Goal: Task Accomplishment & Management: Manage account settings

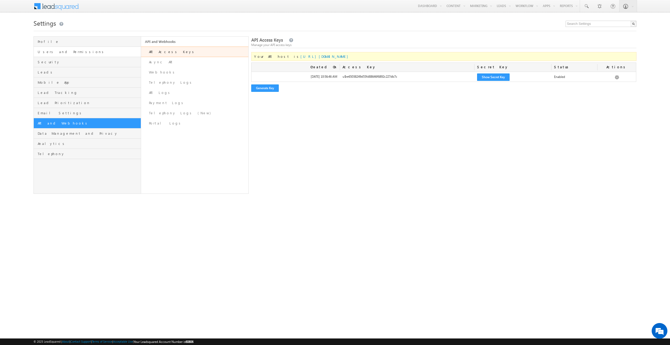
click at [62, 55] on link "Users and Permissions" at bounding box center [87, 52] width 107 height 10
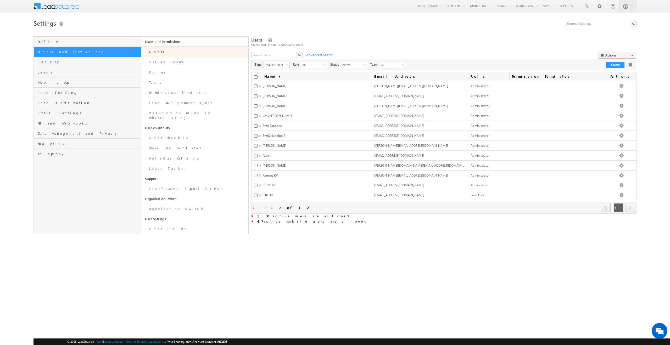
click at [160, 53] on link "Users" at bounding box center [194, 52] width 107 height 10
click at [327, 255] on html "Menu Abidh Sulaiman abidh .s@en tri.m" at bounding box center [335, 127] width 670 height 255
drag, startPoint x: 313, startPoint y: 220, endPoint x: 252, endPoint y: 214, distance: 61.6
click at [252, 214] on div "Name (sorted ascending) Email Address Role Permission Templates Actions Abhijit…" at bounding box center [443, 148] width 385 height 152
click at [300, 241] on html "Menu Abidh Sulaiman abidh .s@en tri.m" at bounding box center [335, 127] width 670 height 255
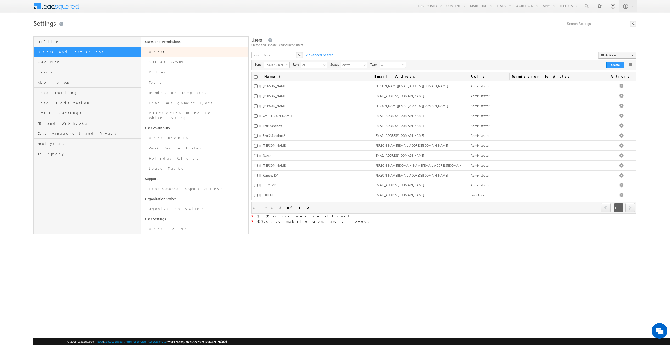
click at [635, 64] on div at bounding box center [632, 64] width 8 height 7
click at [632, 64] on link at bounding box center [630, 64] width 5 height 5
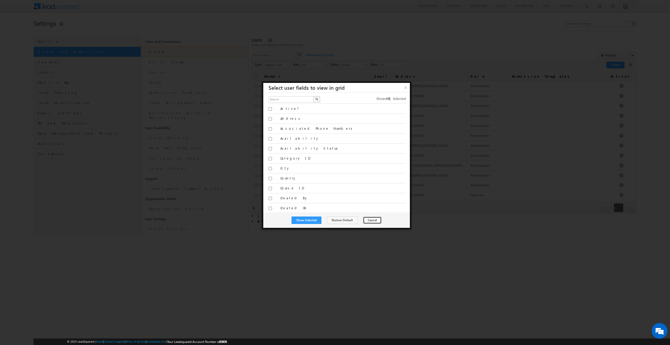
click at [375, 222] on button "Cancel" at bounding box center [372, 220] width 19 height 7
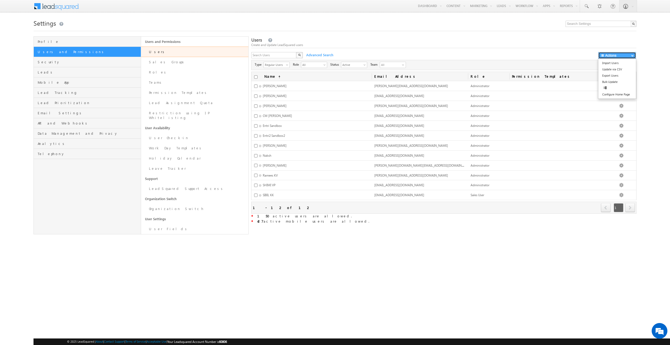
click at [627, 56] on button "Actions" at bounding box center [617, 55] width 38 height 7
click at [610, 78] on link "Export Users" at bounding box center [617, 76] width 38 height 6
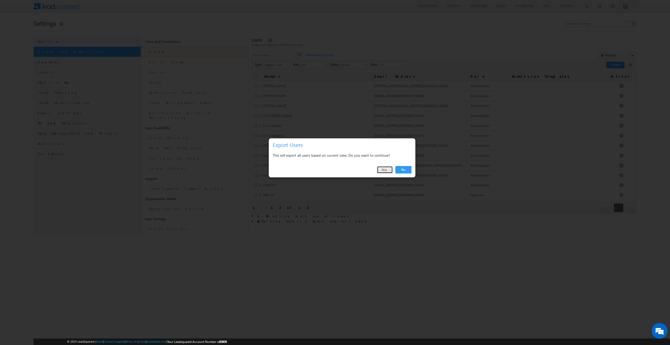
click at [385, 169] on link "No" at bounding box center [385, 169] width 16 height 7
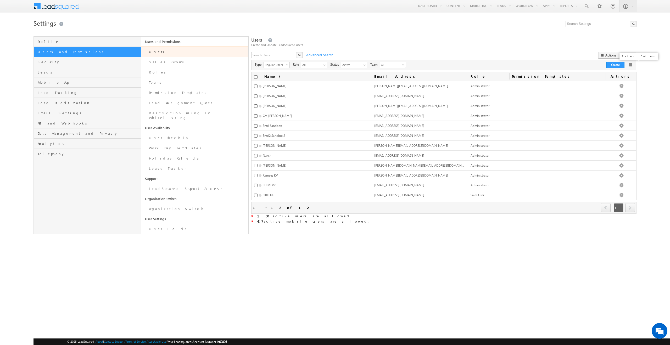
click at [629, 64] on link at bounding box center [630, 64] width 5 height 5
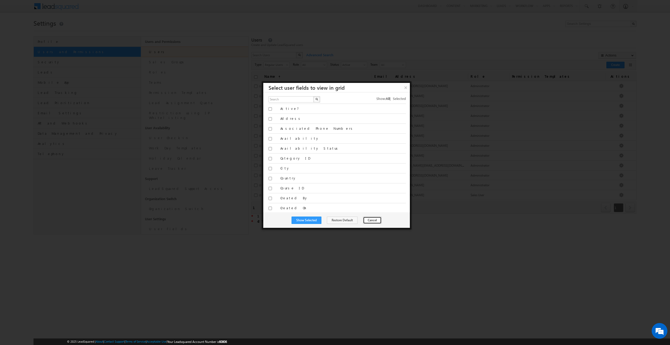
click at [370, 222] on button "Cancel" at bounding box center [372, 220] width 19 height 7
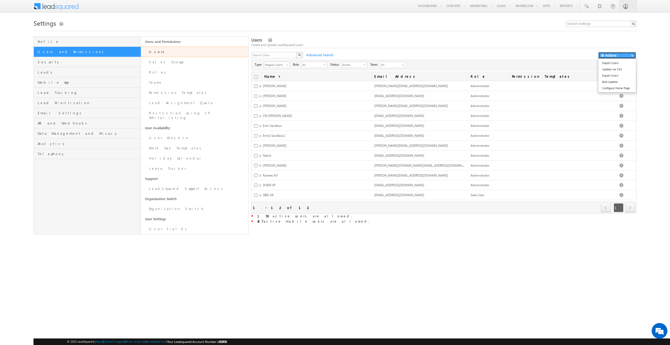
click at [631, 55] on span "button" at bounding box center [632, 55] width 2 height 2
click at [611, 74] on link "Export Users" at bounding box center [617, 76] width 38 height 6
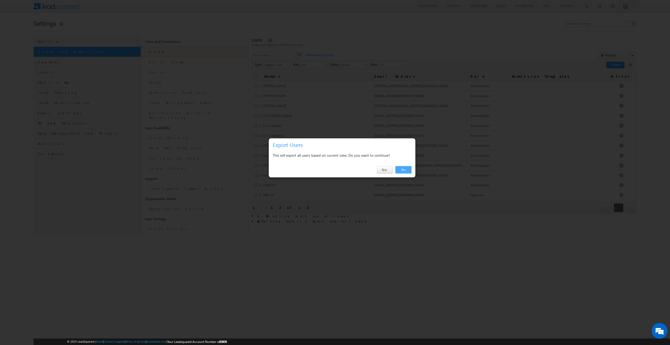
click at [407, 171] on link "Yes" at bounding box center [404, 169] width 16 height 7
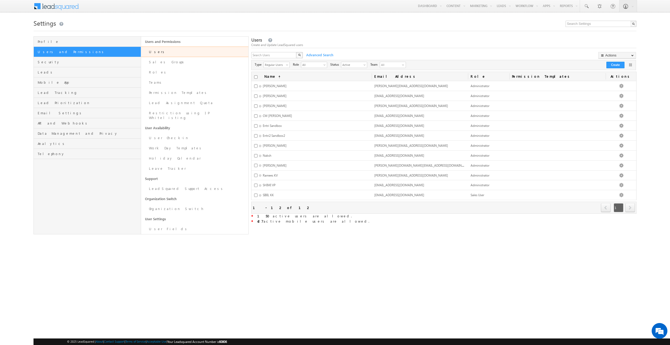
click at [349, 255] on html "Menu Abidh Sulaiman abidh .s@en tri.m" at bounding box center [335, 127] width 670 height 255
